Goal: Task Accomplishment & Management: Use online tool/utility

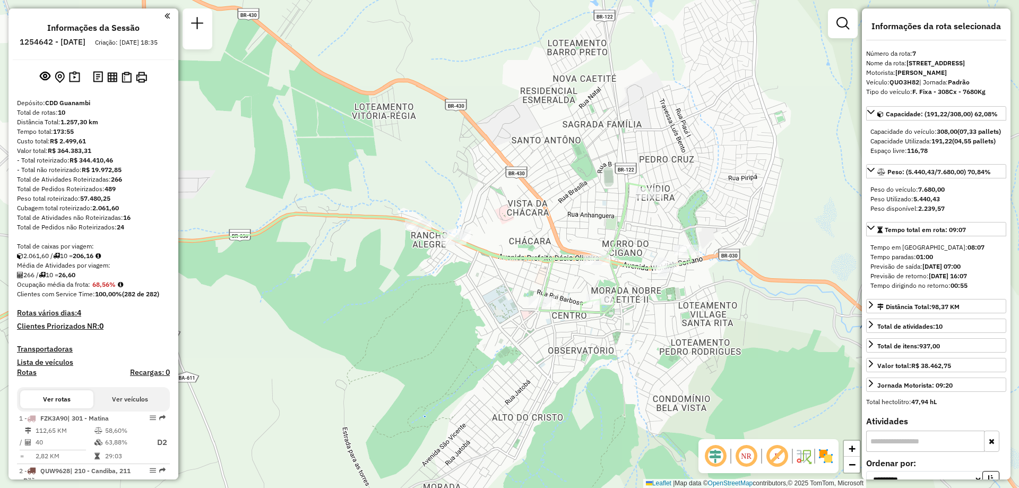
select select "**********"
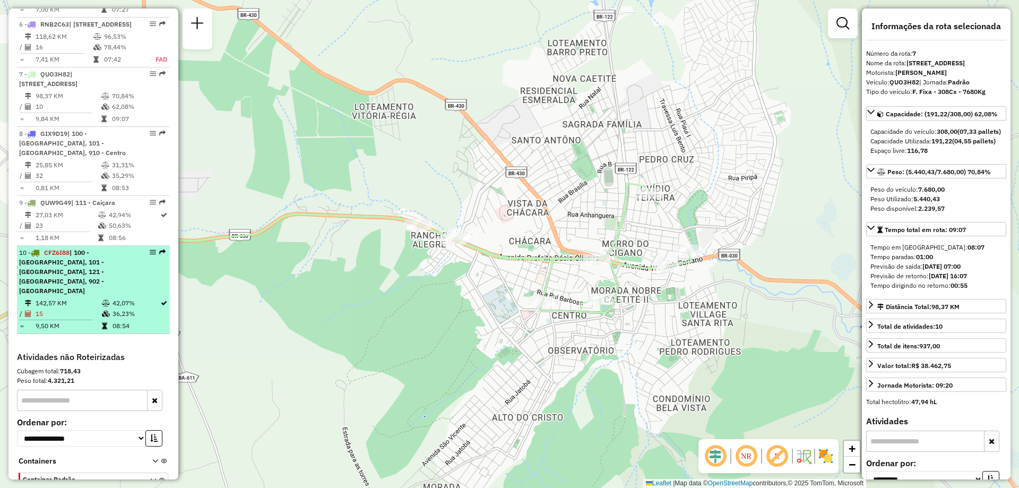
click at [66, 316] on li "10 - CFZ6I88 | 100 - [GEOGRAPHIC_DATA], 101 - [GEOGRAPHIC_DATA], 121 - [GEOGRAP…" at bounding box center [93, 290] width 153 height 88
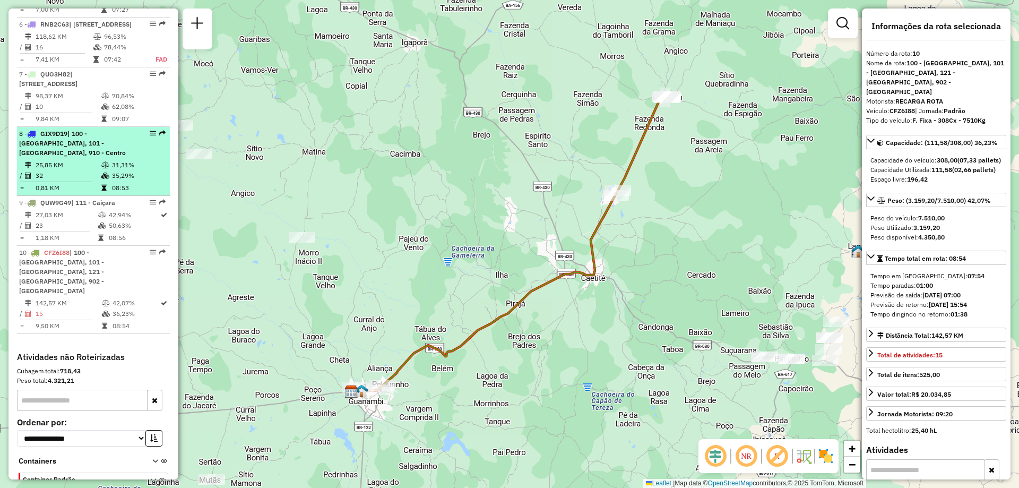
click at [87, 157] on span "| 100 - [GEOGRAPHIC_DATA], 101 - [GEOGRAPHIC_DATA], 910 - Centro" at bounding box center [72, 143] width 107 height 27
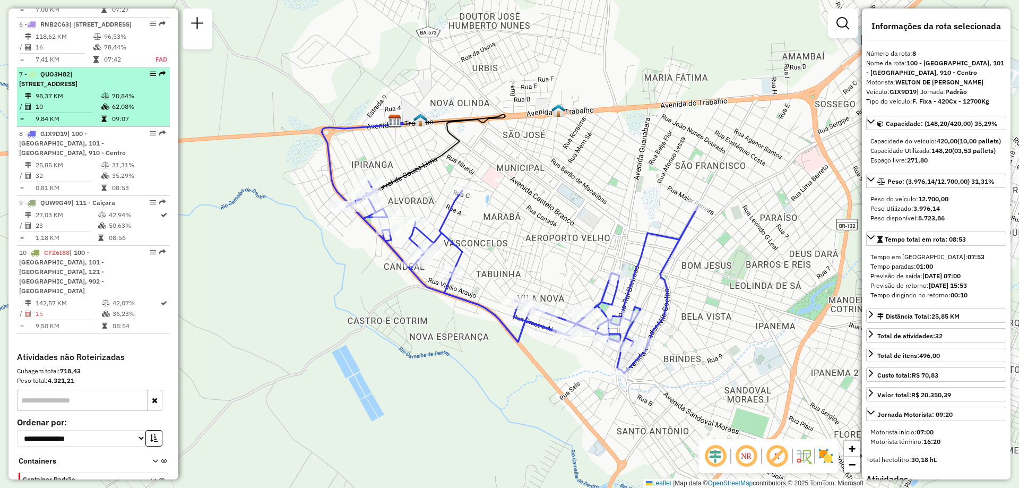
click at [127, 89] on div "7 - QUO3H82 | 900 - Caetité, 901 - Caetité/[GEOGRAPHIC_DATA]" at bounding box center [75, 79] width 113 height 19
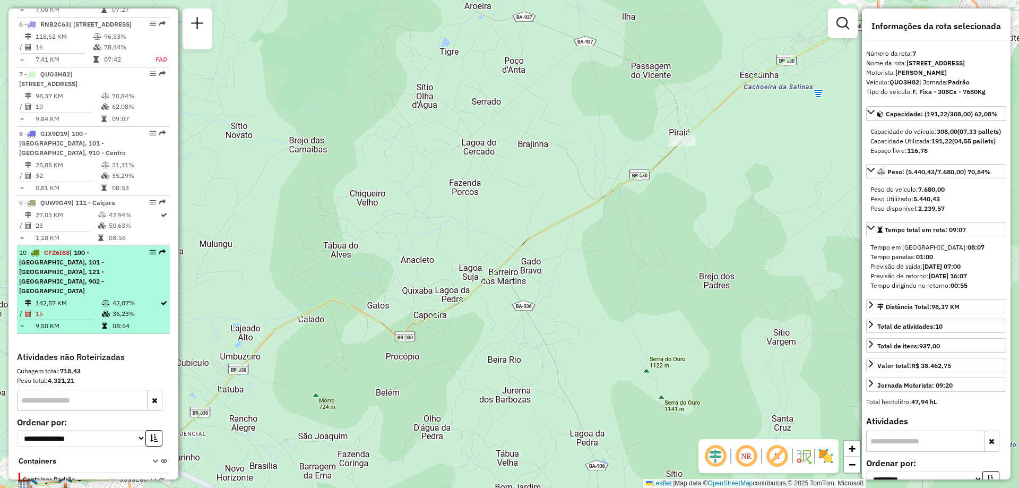
scroll to position [778, 0]
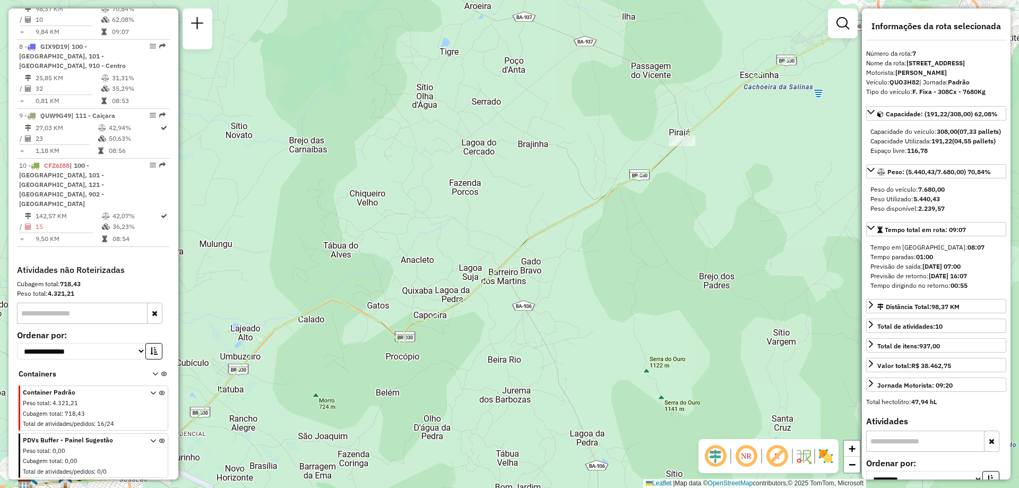
click at [144, 397] on div "Container Padrão Peso total : 4.321,21 Cubagem total : 718,43 Total de atividad…" at bounding box center [94, 409] width 143 height 42
click at [150, 393] on icon at bounding box center [153, 410] width 6 height 40
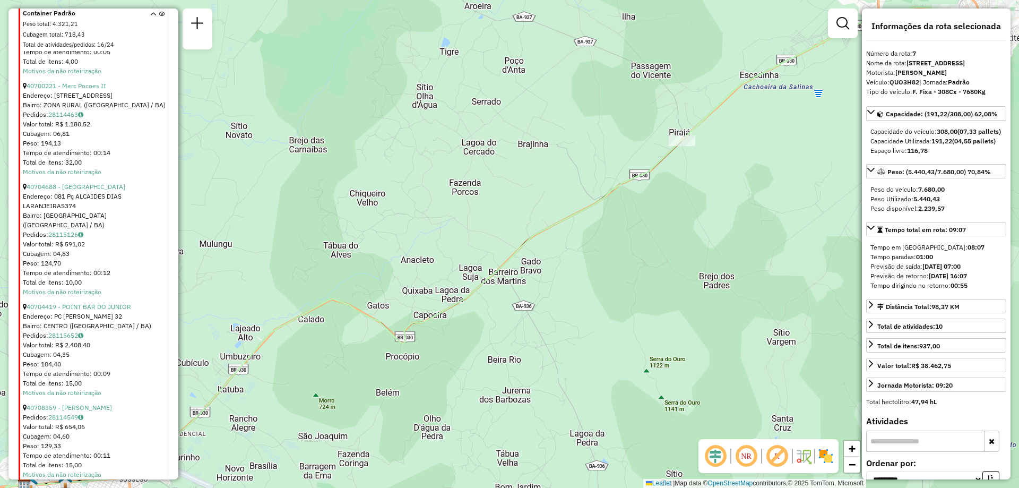
scroll to position [3114, 0]
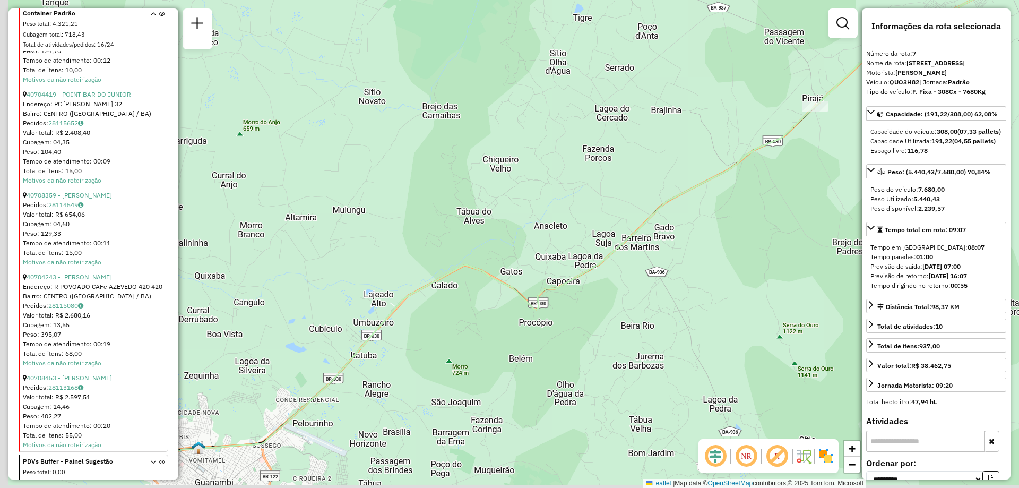
drag, startPoint x: 378, startPoint y: 285, endPoint x: 729, endPoint y: 204, distance: 360.1
click at [729, 204] on div "Janela de atendimento Grade de atendimento Capacidade Transportadoras Veículos …" at bounding box center [509, 244] width 1019 height 488
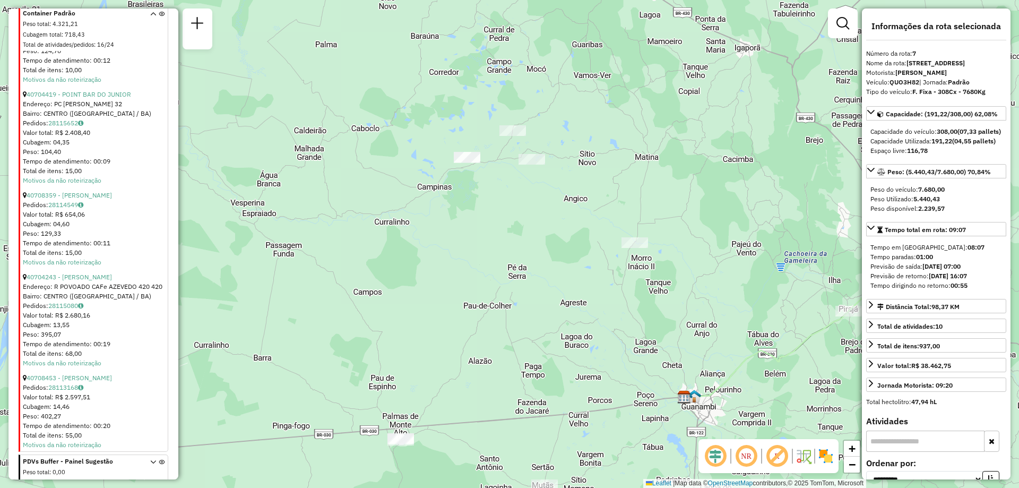
drag, startPoint x: 470, startPoint y: 256, endPoint x: 632, endPoint y: 357, distance: 190.5
click at [632, 357] on div "Janela de atendimento Grade de atendimento Capacidade Transportadoras Veículos …" at bounding box center [509, 244] width 1019 height 488
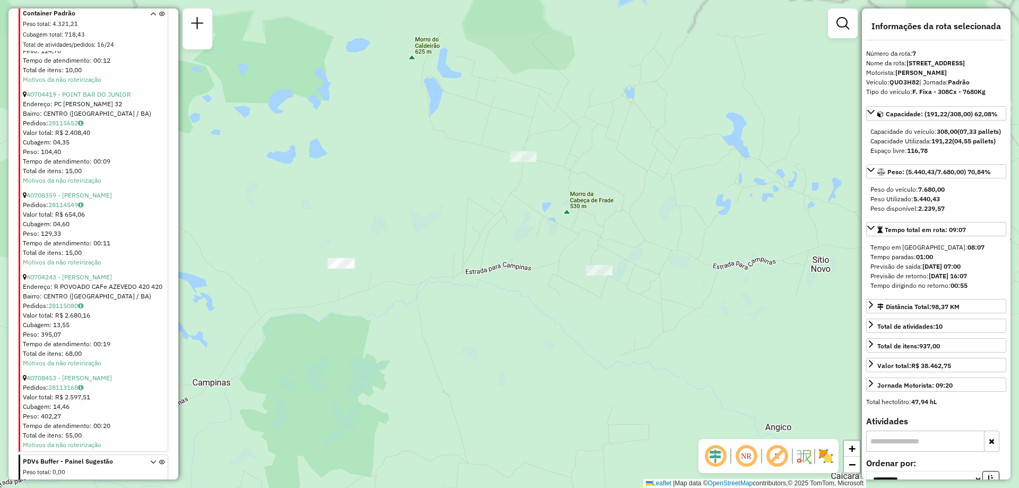
drag, startPoint x: 516, startPoint y: 149, endPoint x: 523, endPoint y: 199, distance: 50.4
click at [518, 227] on div "Janela de atendimento Grade de atendimento Capacidade Transportadoras Veículos …" at bounding box center [509, 244] width 1019 height 488
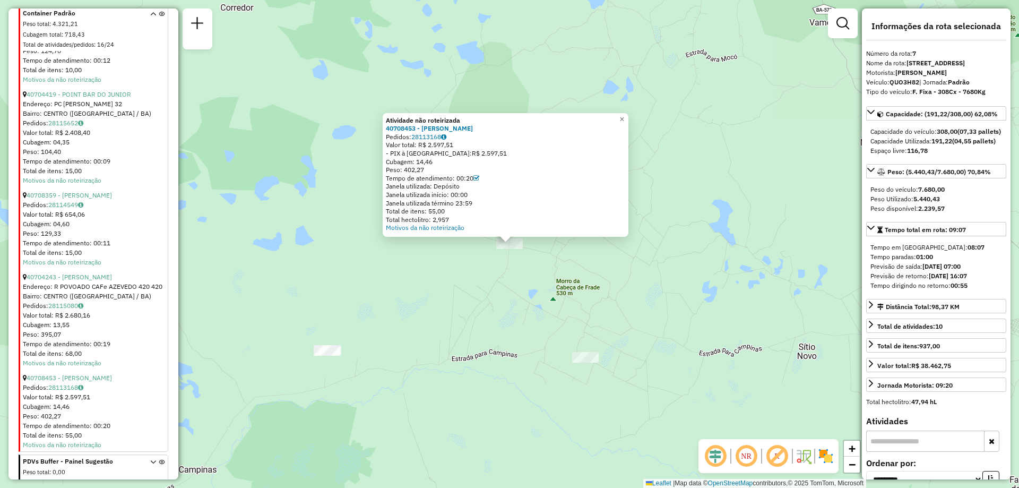
click at [584, 363] on div at bounding box center [585, 357] width 27 height 11
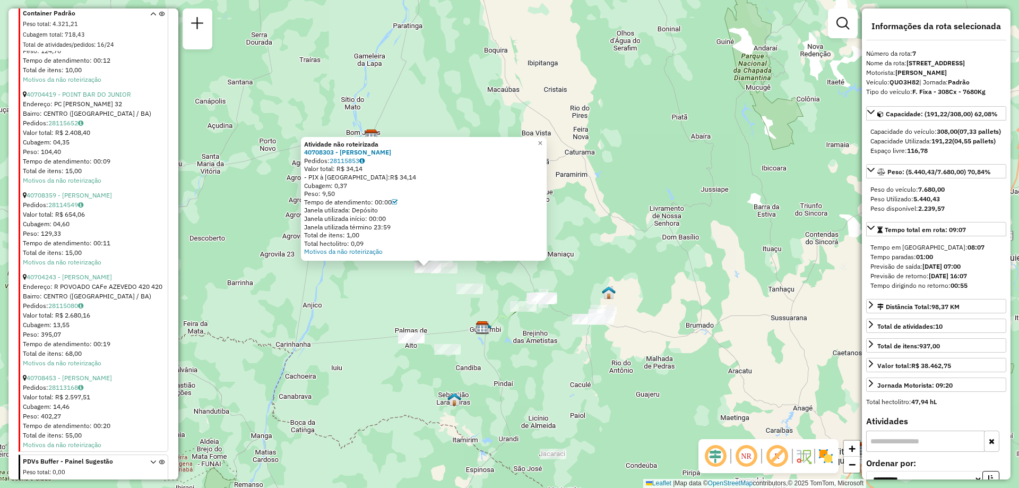
drag, startPoint x: 647, startPoint y: 329, endPoint x: 660, endPoint y: 299, distance: 32.8
click at [660, 299] on div "Atividade não roteirizada 40708303 - [PERSON_NAME]: 28115853 Valor total: R$ 34…" at bounding box center [509, 244] width 1019 height 488
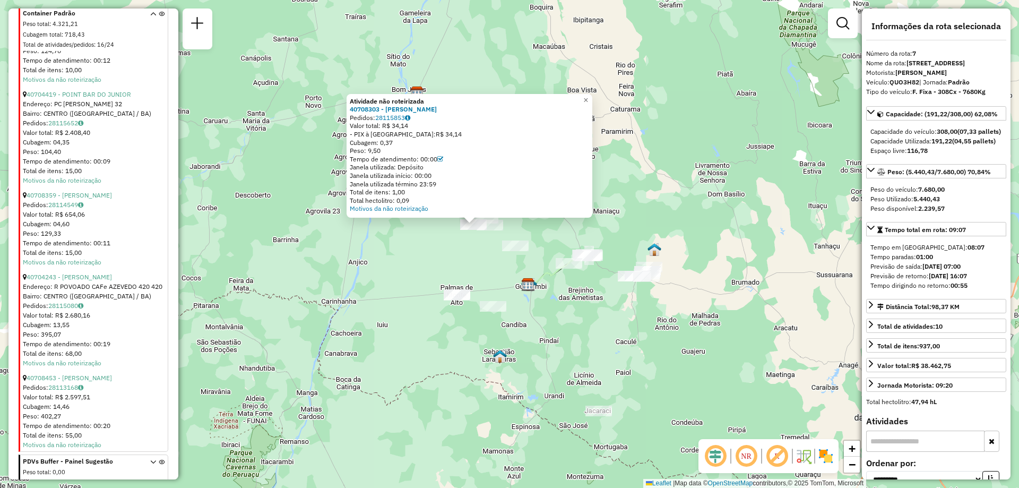
drag, startPoint x: 538, startPoint y: 251, endPoint x: 649, endPoint y: 201, distance: 121.0
click at [649, 201] on div "Atividade não roteirizada 40708303 - [PERSON_NAME]: 28115853 Valor total: R$ 34…" at bounding box center [509, 244] width 1019 height 488
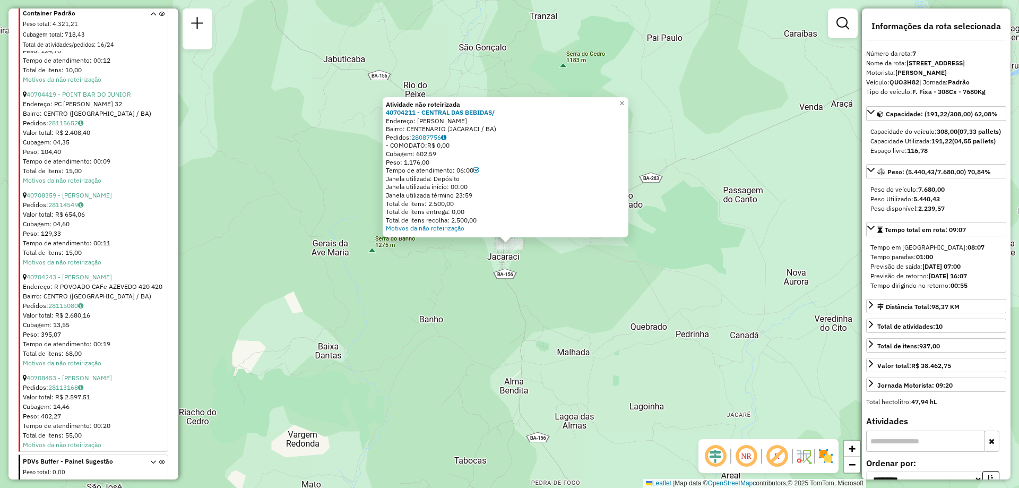
click at [614, 286] on div "Atividade não roteirizada 40704211 - CENTRAL DAS BEBIDAS/ Endereço: [PERSON_NAM…" at bounding box center [509, 244] width 1019 height 488
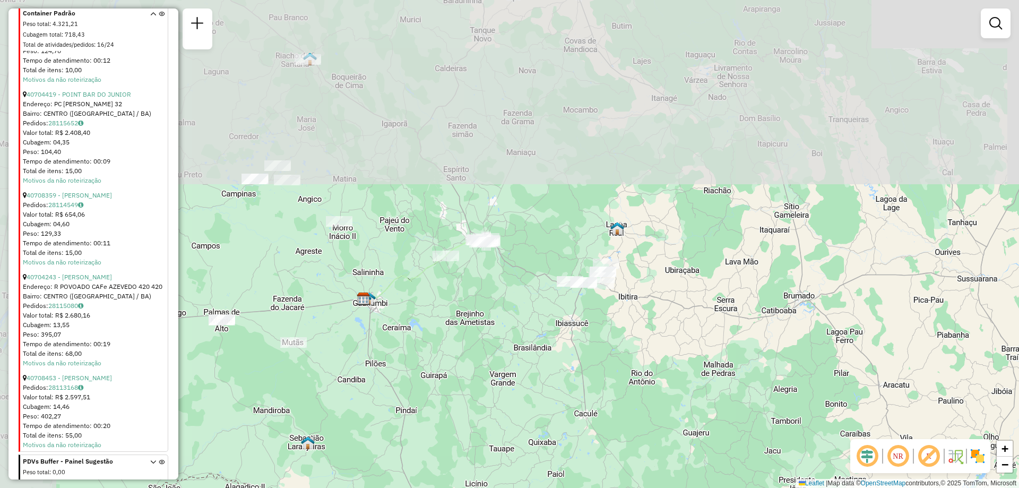
drag, startPoint x: 312, startPoint y: 247, endPoint x: 450, endPoint y: 495, distance: 284.0
click at [450, 487] on html "Aguarde... Pop-up bloqueado! Seu navegador bloqueou automáticamente a abertura …" at bounding box center [509, 244] width 1019 height 488
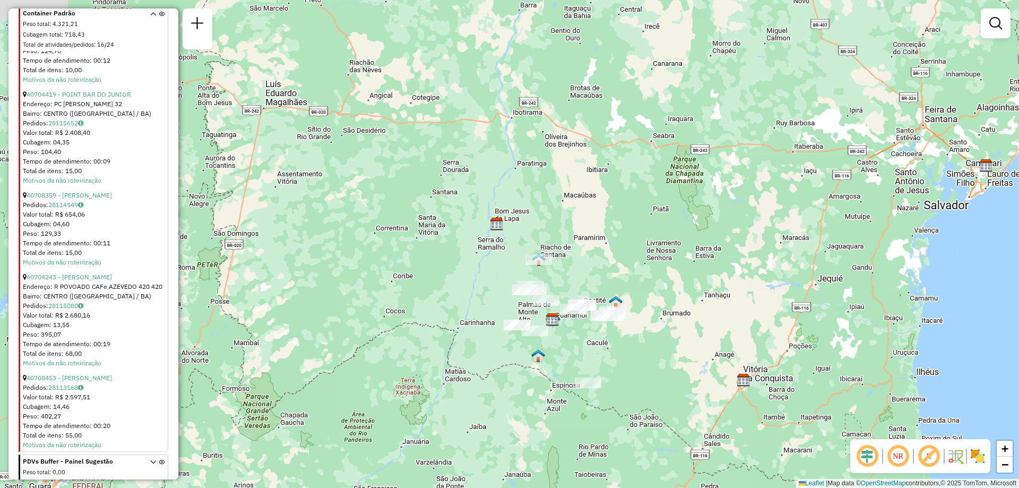
drag, startPoint x: 460, startPoint y: 364, endPoint x: 579, endPoint y: 341, distance: 120.6
click at [579, 340] on div "Janela de atendimento Grade de atendimento Capacidade Transportadoras Veículos …" at bounding box center [509, 244] width 1019 height 488
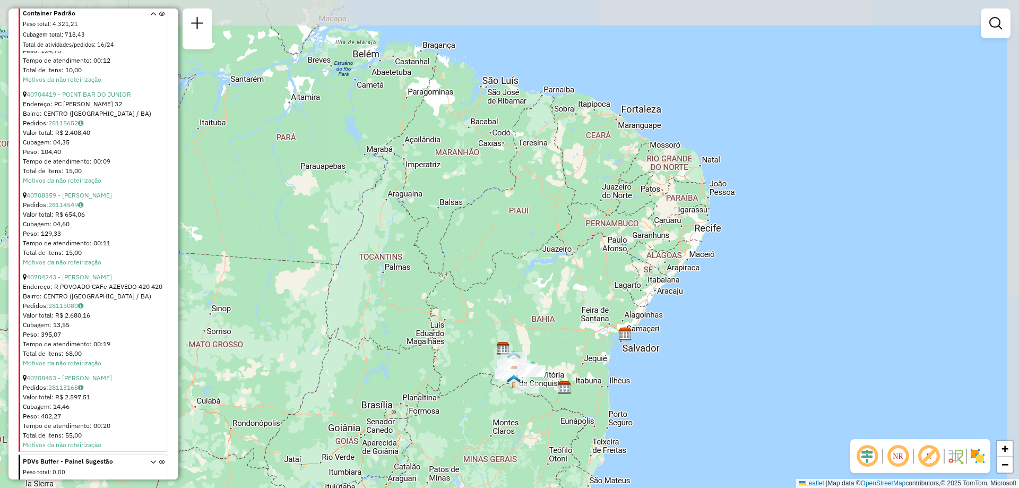
drag, startPoint x: 656, startPoint y: 252, endPoint x: 585, endPoint y: 332, distance: 106.8
click at [585, 332] on div "Janela de atendimento Grade de atendimento Capacidade Transportadoras Veículos …" at bounding box center [509, 244] width 1019 height 488
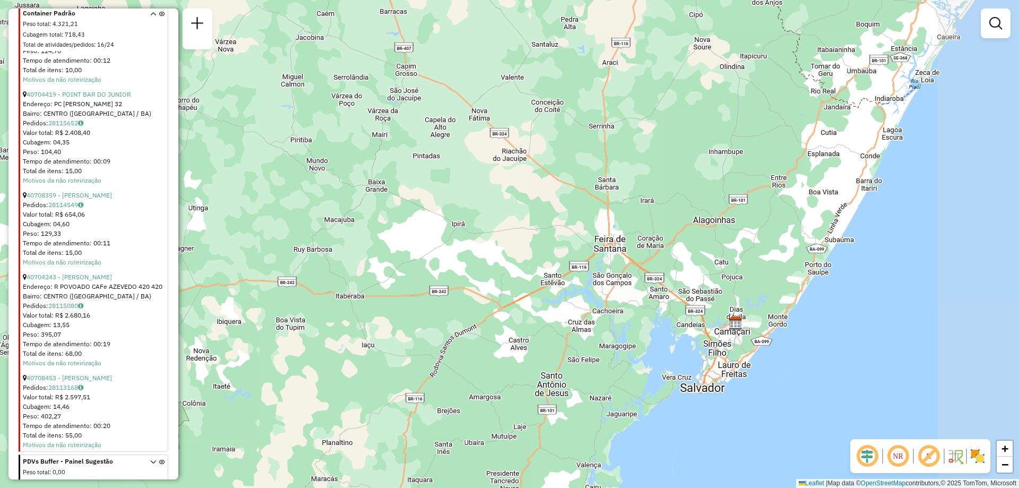
drag, startPoint x: 765, startPoint y: 341, endPoint x: 659, endPoint y: 294, distance: 115.5
click at [659, 294] on div "Janela de atendimento Grade de atendimento Capacidade Transportadoras Veículos …" at bounding box center [509, 244] width 1019 height 488
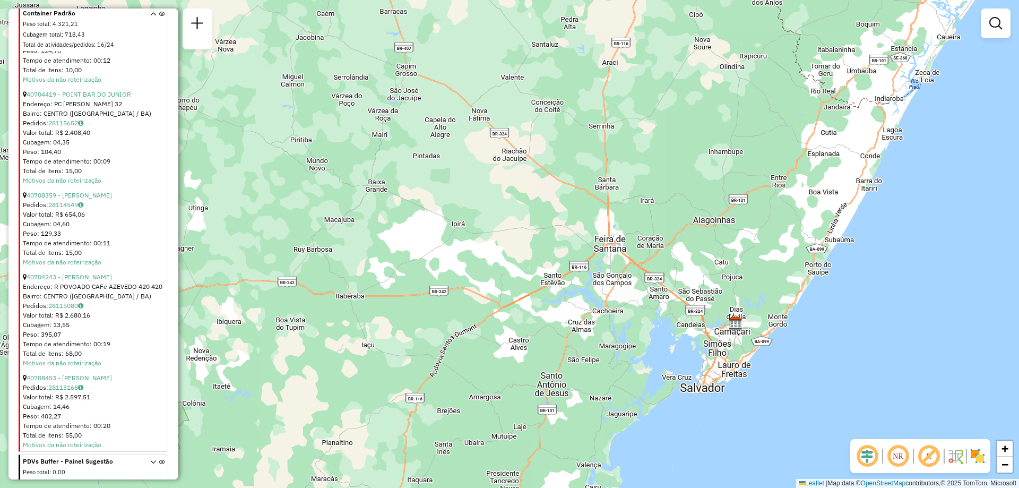
click at [739, 322] on img at bounding box center [736, 323] width 14 height 14
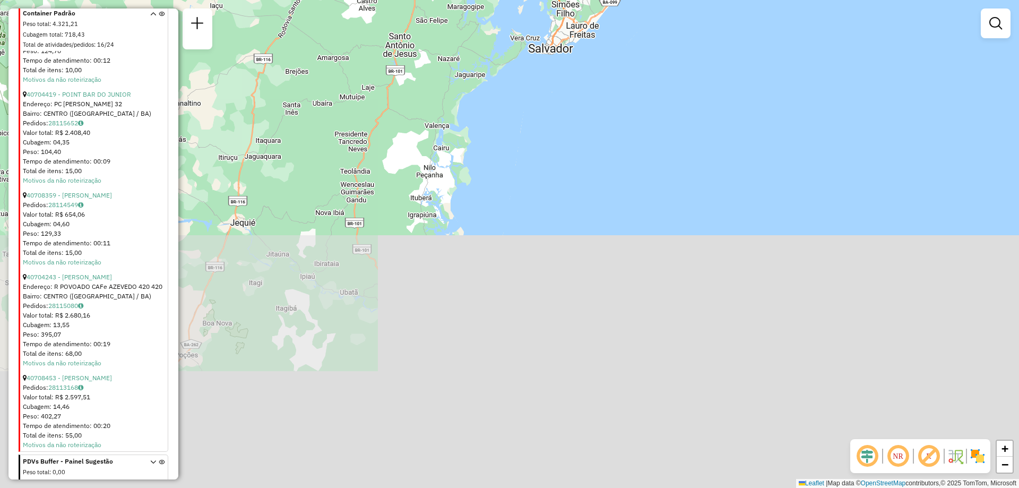
drag, startPoint x: 298, startPoint y: 403, endPoint x: 404, endPoint y: 98, distance: 323.5
click at [404, 98] on div "CDD Camaçari Quantidade de rotas: 0 Cubagem: 0,00 Peso: 0,00 Valor: R$ 0,00 Cus…" at bounding box center [509, 244] width 1019 height 488
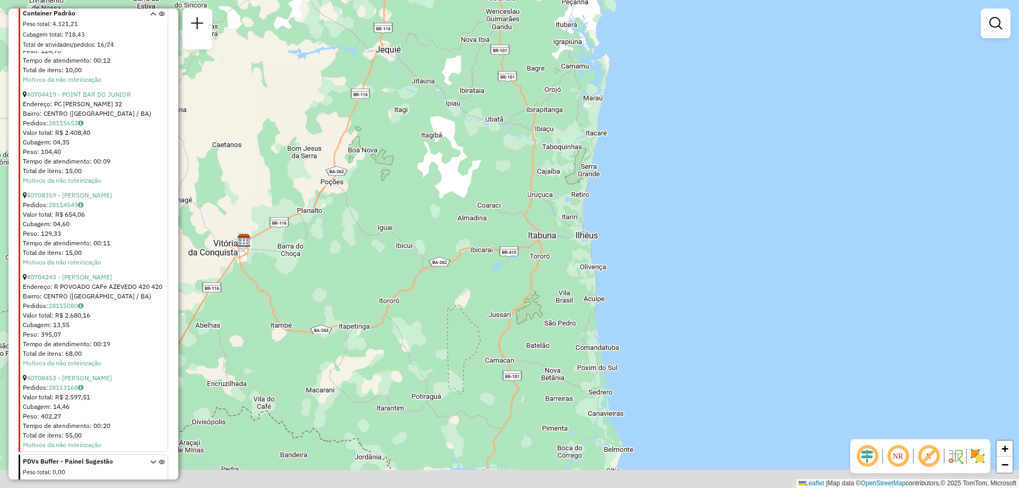
drag, startPoint x: 386, startPoint y: 287, endPoint x: 616, endPoint y: 126, distance: 279.8
click at [614, 127] on div "CDD Camaçari Quantidade de rotas: 0 Cubagem: 0,00 Peso: 0,00 Valor: R$ 0,00 Cus…" at bounding box center [509, 244] width 1019 height 488
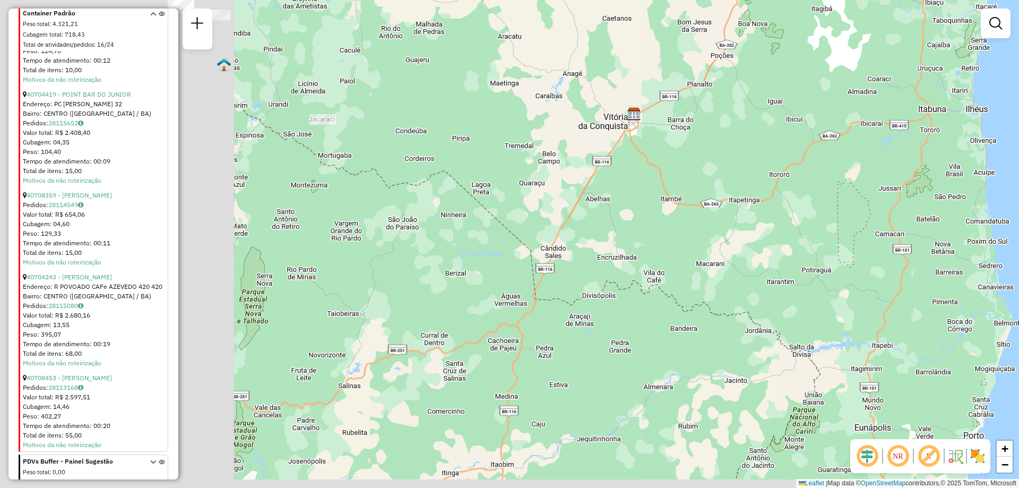
drag, startPoint x: 390, startPoint y: 265, endPoint x: 681, endPoint y: 216, distance: 295.6
click at [681, 216] on div "CDD Camaçari Quantidade de rotas: 0 Cubagem: 0,00 Peso: 0,00 Valor: R$ 0,00 Cus…" at bounding box center [509, 244] width 1019 height 488
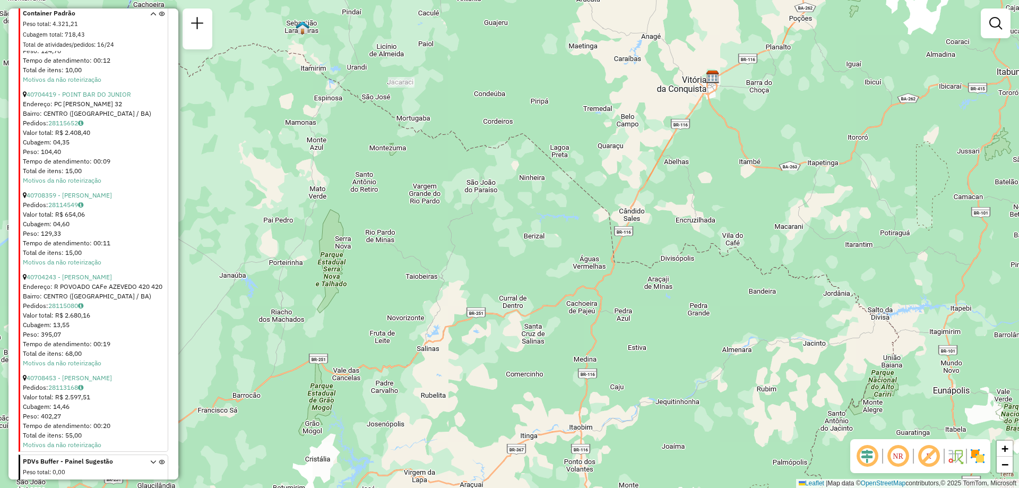
drag, startPoint x: 362, startPoint y: 383, endPoint x: 452, endPoint y: 192, distance: 211.3
click at [442, 202] on div "CDD Camaçari Quantidade de rotas: 0 Cubagem: 0,00 Peso: 0,00 Valor: R$ 0,00 Cus…" at bounding box center [509, 244] width 1019 height 488
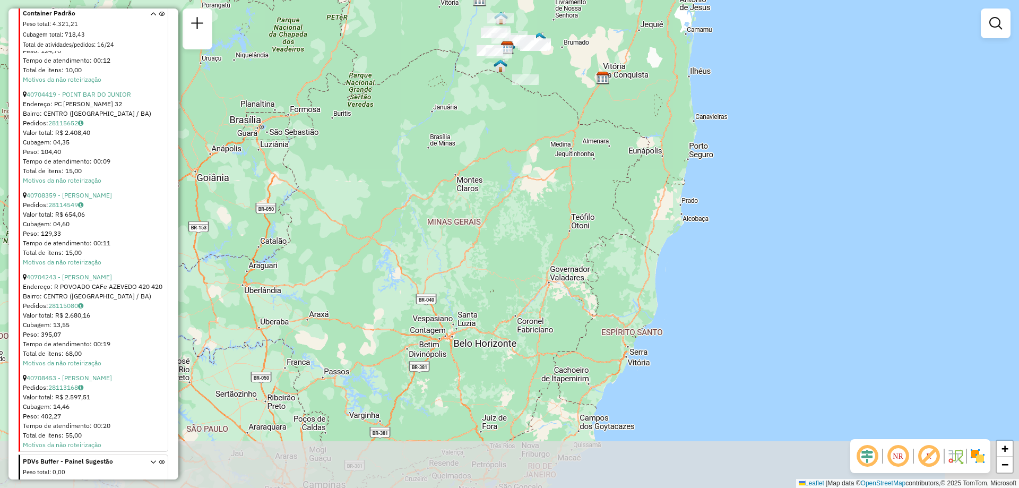
drag, startPoint x: 491, startPoint y: 336, endPoint x: 553, endPoint y: 175, distance: 172.7
click at [549, 179] on div "CDD Camaçari Quantidade de rotas: 0 Cubagem: 0,00 Peso: 0,00 Valor: R$ 0,00 Cus…" at bounding box center [509, 244] width 1019 height 488
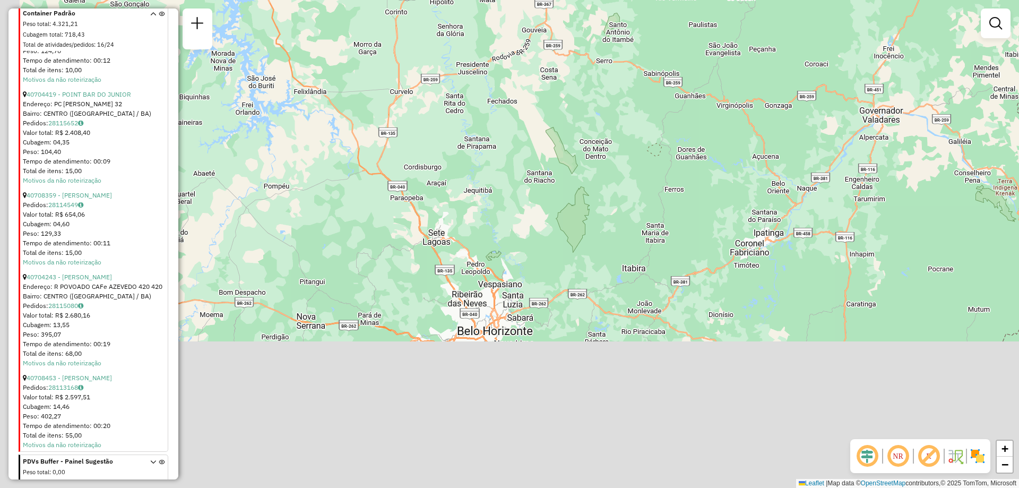
drag, startPoint x: 431, startPoint y: 480, endPoint x: 569, endPoint y: 265, distance: 255.5
click at [569, 265] on div "CDD Camaçari Quantidade de rotas: 0 Cubagem: 0,00 Peso: 0,00 Valor: R$ 0,00 Cus…" at bounding box center [509, 244] width 1019 height 488
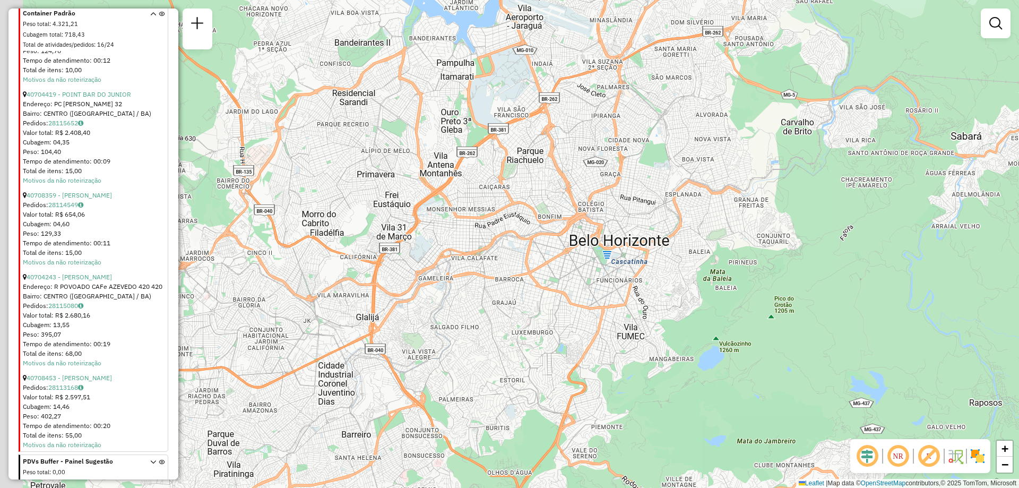
drag, startPoint x: 474, startPoint y: 317, endPoint x: 568, endPoint y: 332, distance: 95.2
click at [567, 332] on div "CDD Camaçari Quantidade de rotas: 0 Cubagem: 0,00 Peso: 0,00 Valor: R$ 0,00 Cus…" at bounding box center [509, 244] width 1019 height 488
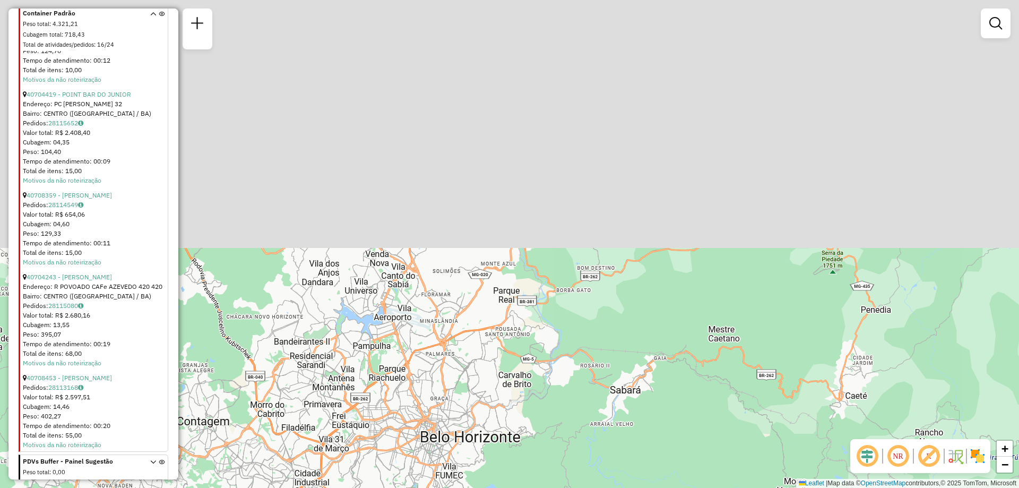
drag, startPoint x: 644, startPoint y: 99, endPoint x: 617, endPoint y: 382, distance: 283.7
click at [601, 391] on div "CDD Camaçari Quantidade de rotas: 0 Cubagem: 0,00 Peso: 0,00 Valor: R$ 0,00 Cus…" at bounding box center [509, 244] width 1019 height 488
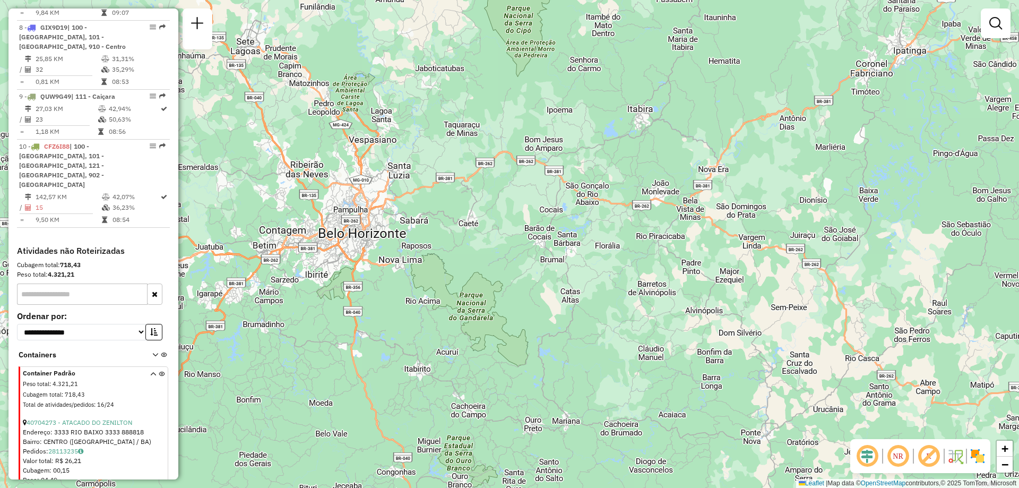
scroll to position [991, 0]
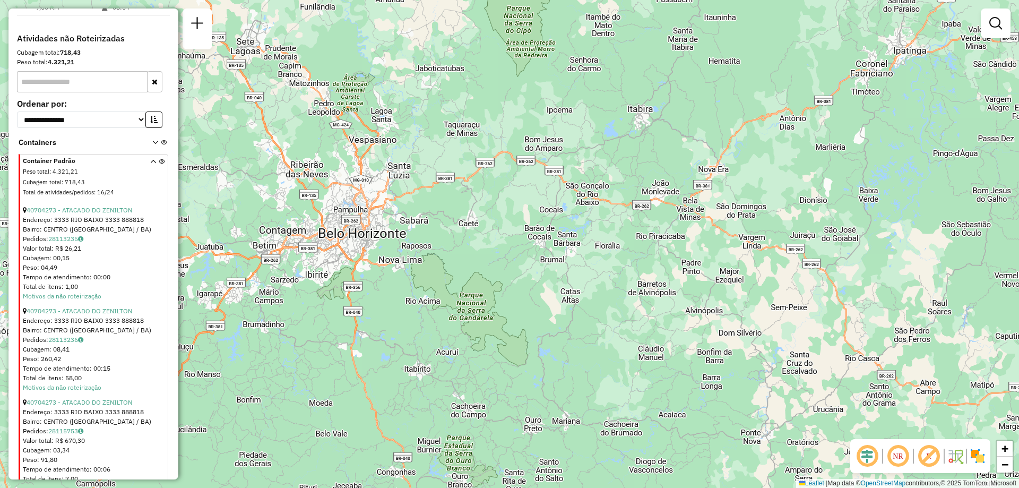
click at [150, 180] on icon at bounding box center [153, 179] width 6 height 40
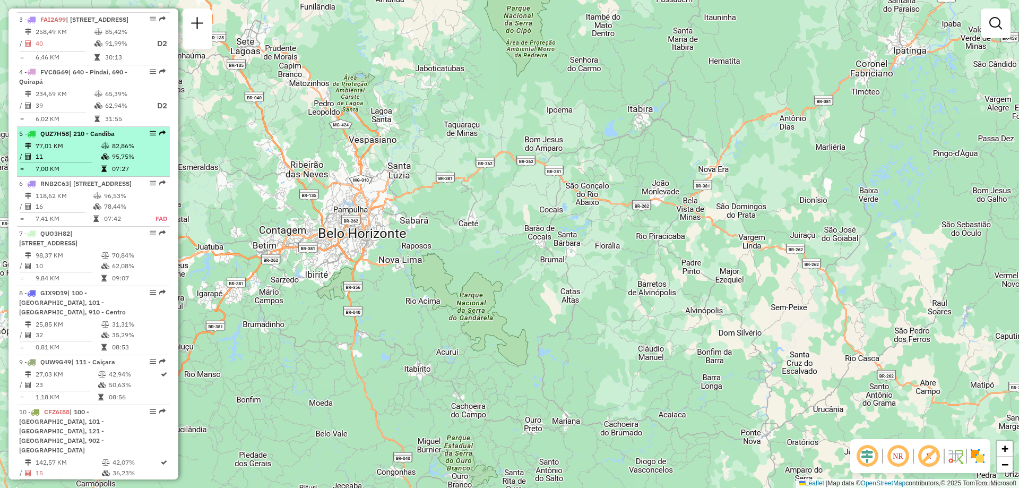
scroll to position [619, 0]
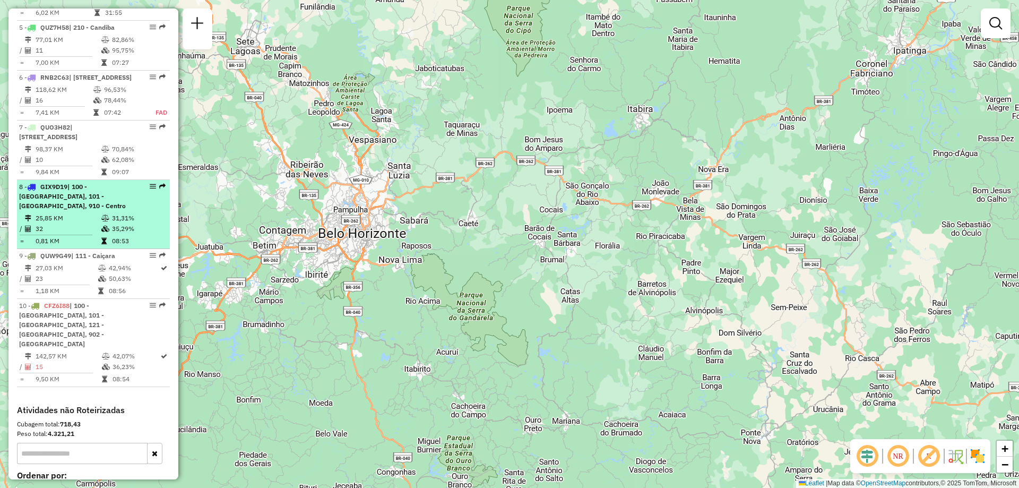
click at [82, 223] on td "25,85 KM" at bounding box center [68, 218] width 66 height 11
select select "**********"
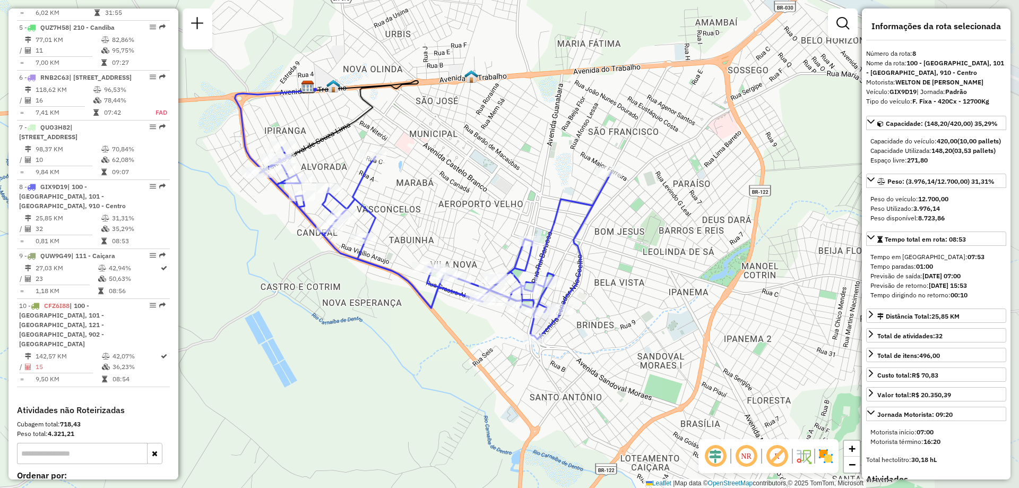
drag, startPoint x: 558, startPoint y: 249, endPoint x: 477, endPoint y: 216, distance: 88.1
click at [477, 216] on div "Janela de atendimento Grade de atendimento Capacidade Transportadoras Veículos …" at bounding box center [509, 244] width 1019 height 488
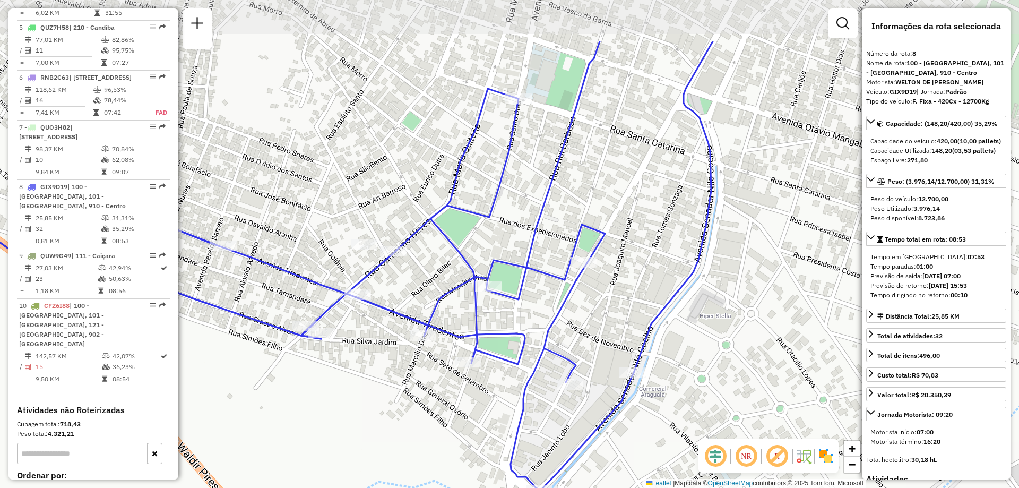
drag, startPoint x: 642, startPoint y: 221, endPoint x: 558, endPoint y: 309, distance: 121.7
click at [558, 309] on icon at bounding box center [266, 266] width 893 height 450
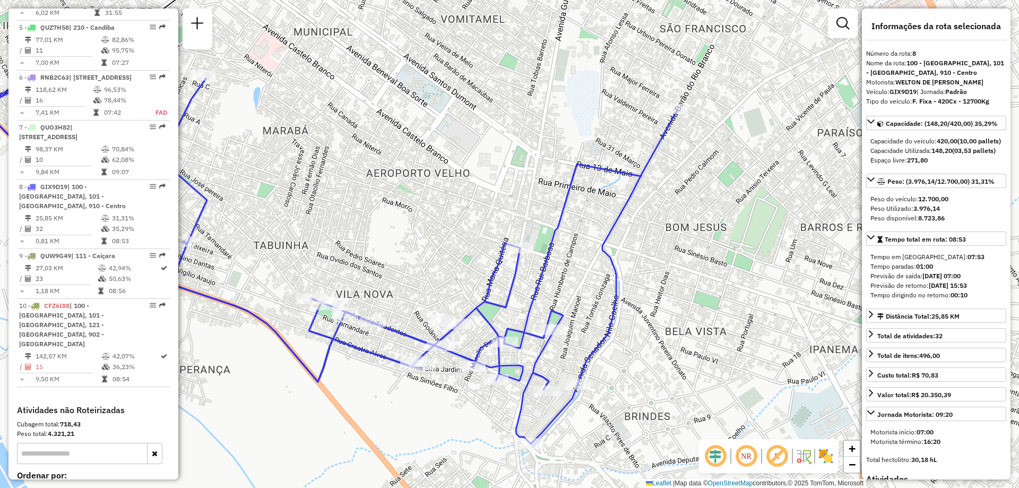
drag, startPoint x: 460, startPoint y: 117, endPoint x: 442, endPoint y: 157, distance: 43.2
click at [442, 157] on div "Janela de atendimento Grade de atendimento Capacidade Transportadoras Veículos …" at bounding box center [509, 244] width 1019 height 488
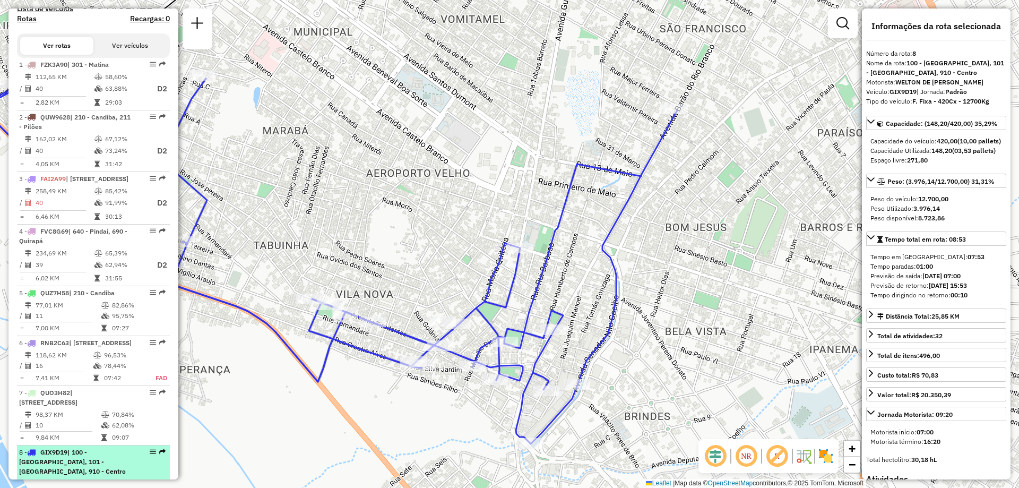
scroll to position [300, 0]
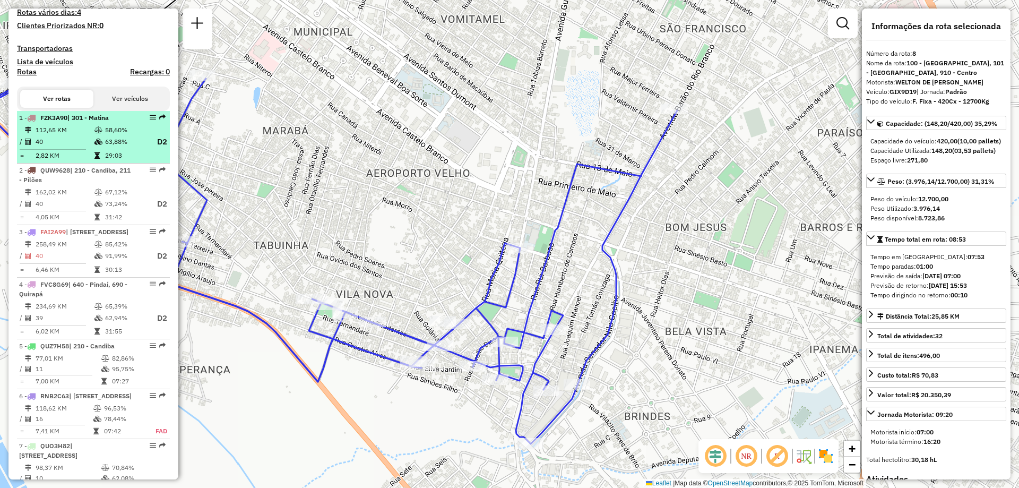
click at [111, 149] on td "63,88%" at bounding box center [126, 141] width 42 height 13
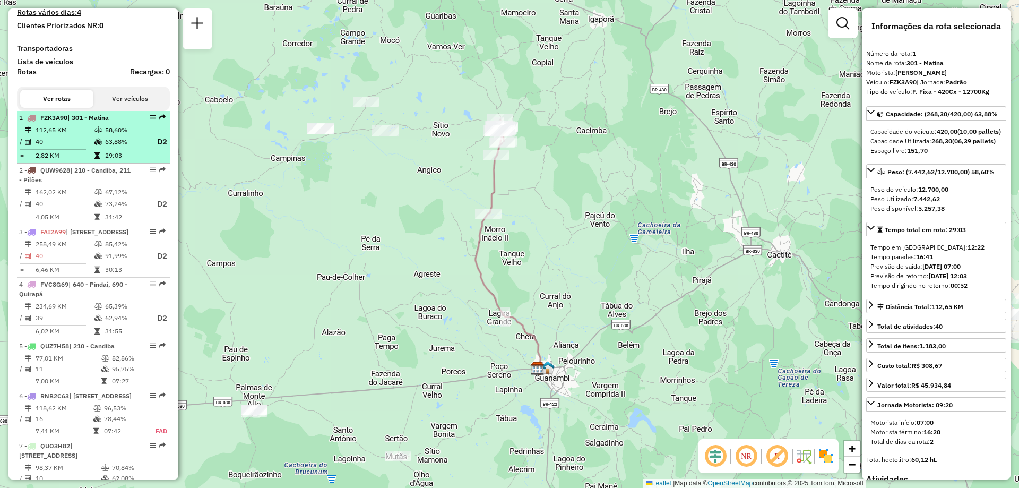
click at [105, 149] on td "63,88%" at bounding box center [126, 141] width 42 height 13
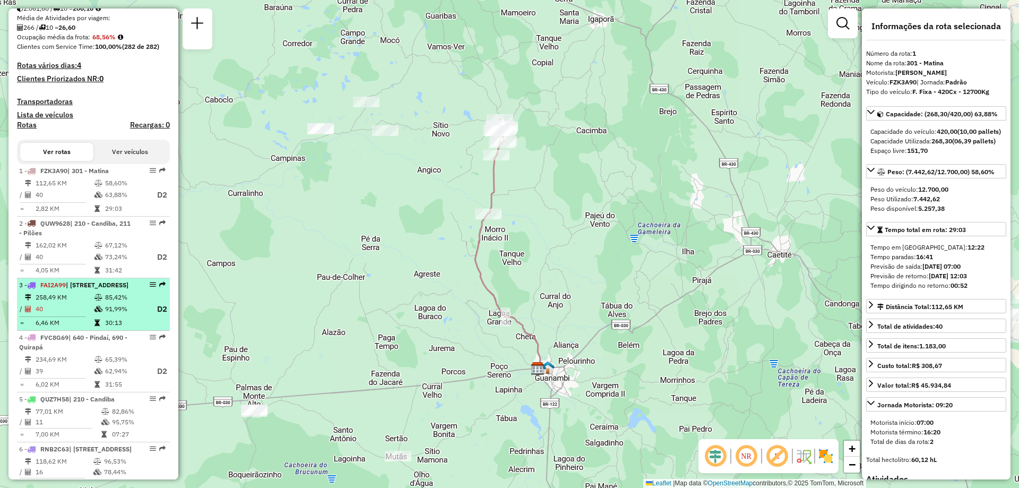
scroll to position [354, 0]
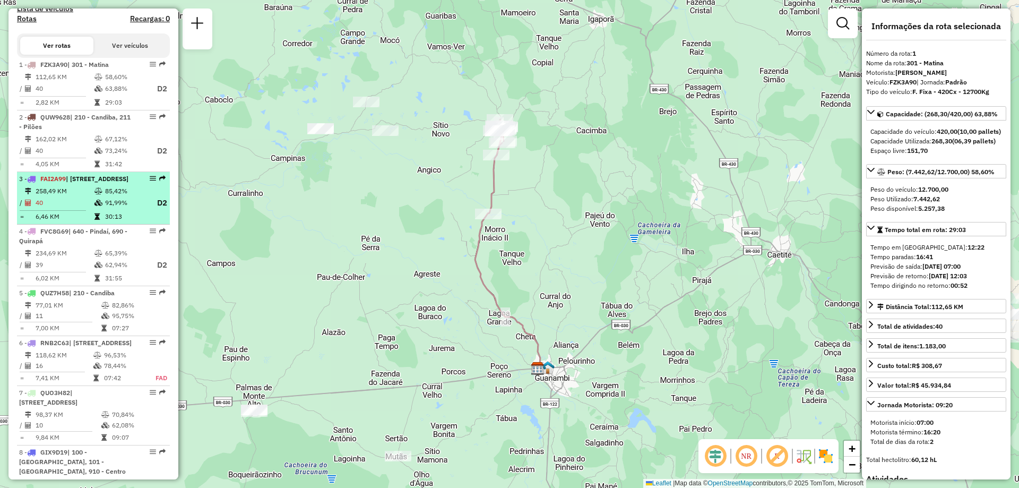
click at [97, 206] on icon at bounding box center [98, 203] width 8 height 6
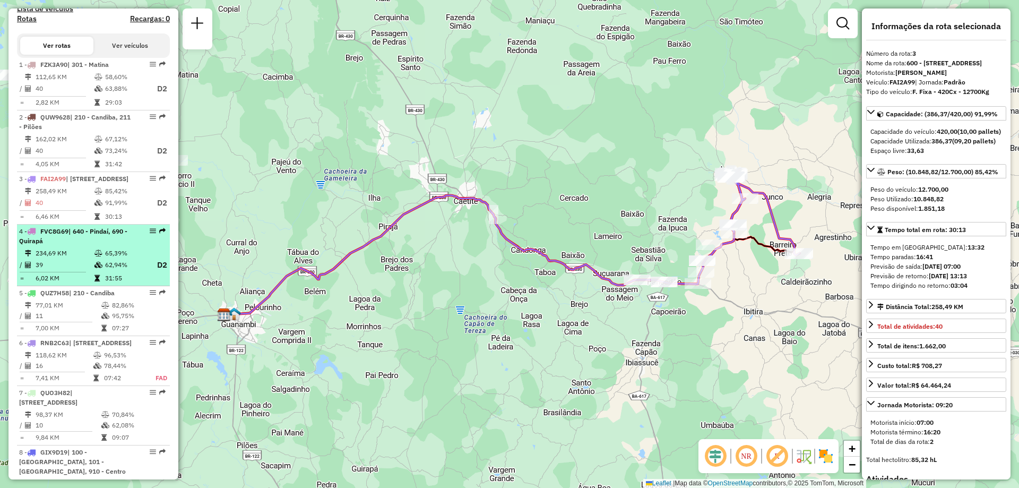
click at [83, 246] on div "4 - FVC8G69 | 640 - Pindaí, 690 - Quirapá" at bounding box center [75, 236] width 113 height 19
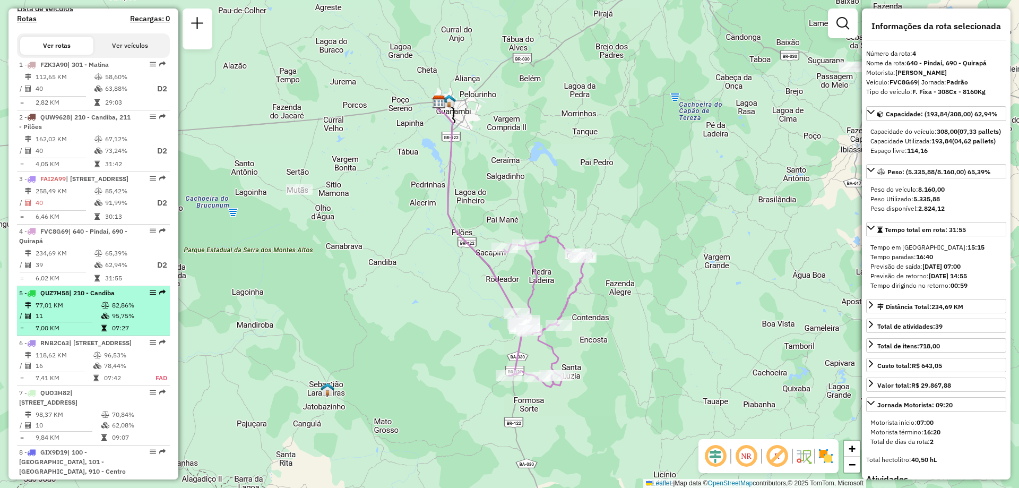
click at [65, 311] on td "77,01 KM" at bounding box center [68, 305] width 66 height 11
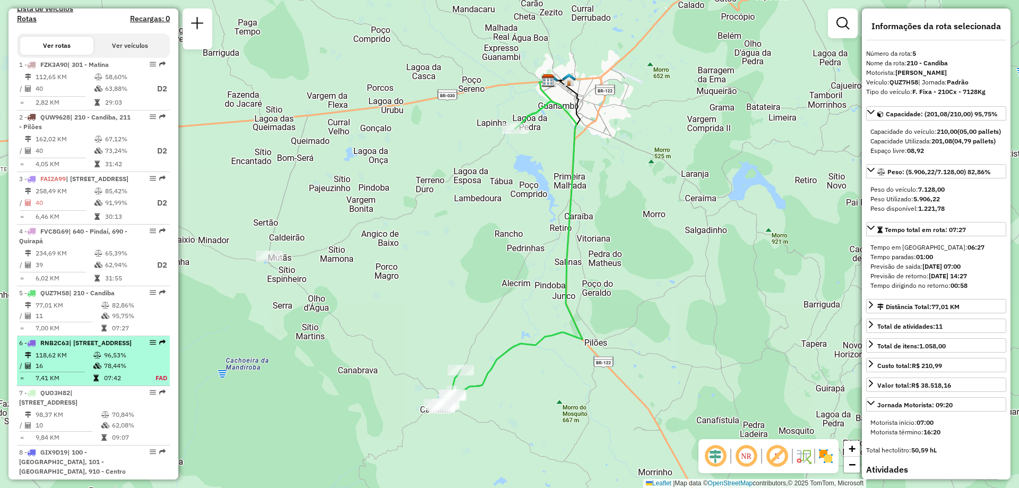
click at [71, 371] on td "16" at bounding box center [64, 365] width 58 height 11
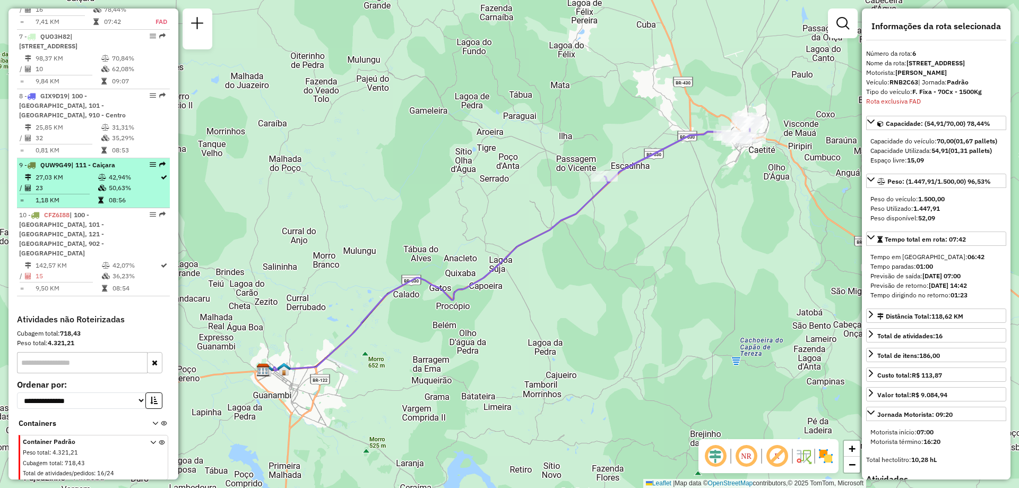
scroll to position [657, 0]
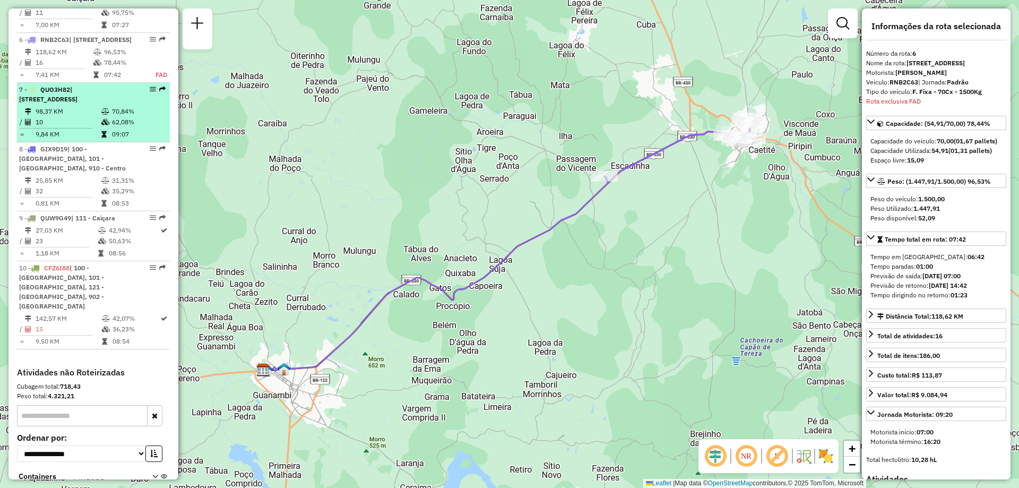
click at [97, 127] on td "10" at bounding box center [68, 122] width 66 height 11
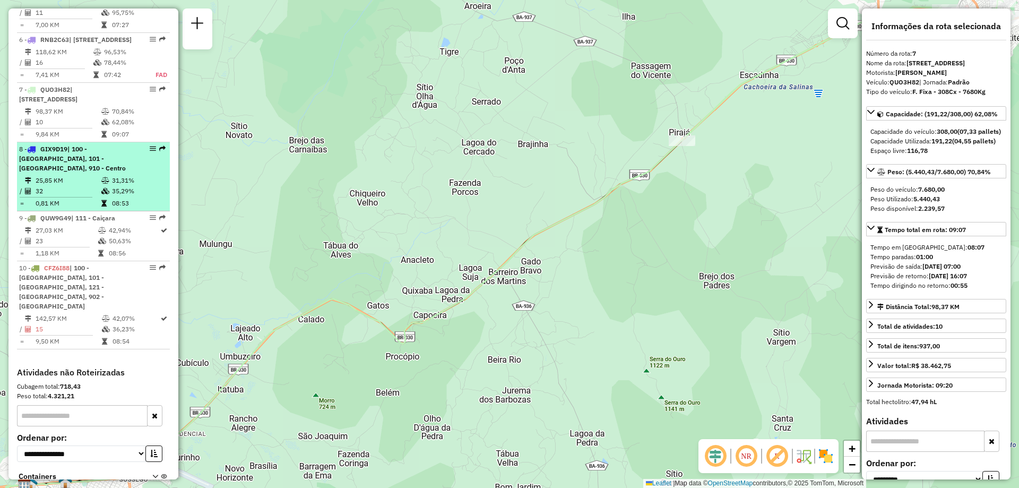
click at [81, 186] on td "25,85 KM" at bounding box center [68, 180] width 66 height 11
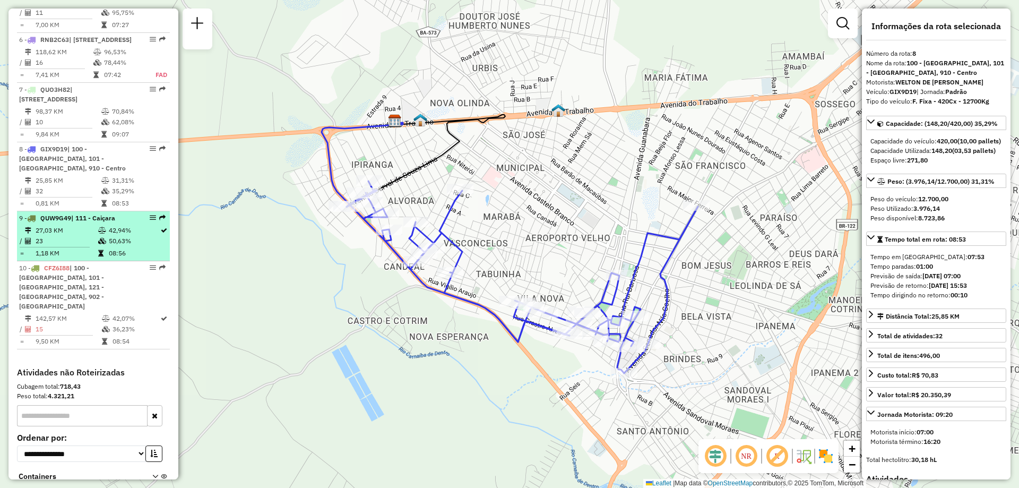
click at [80, 236] on td "27,03 KM" at bounding box center [66, 230] width 63 height 11
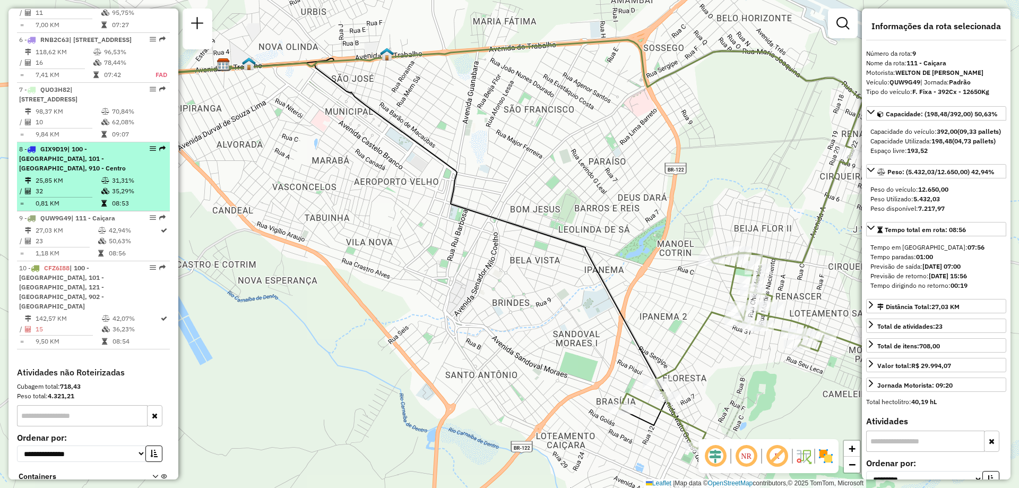
click at [92, 186] on td "25,85 KM" at bounding box center [68, 180] width 66 height 11
